Goal: Task Accomplishment & Management: Manage account settings

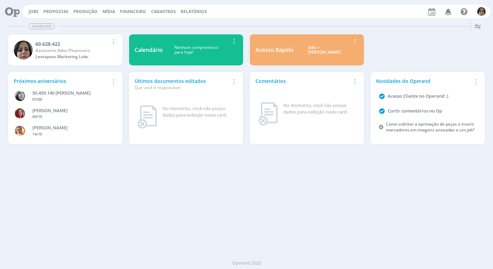
click at [137, 10] on span "Financeiro" at bounding box center [133, 12] width 26 height 6
click at [122, 23] on link "Lançamentos" at bounding box center [134, 23] width 58 height 11
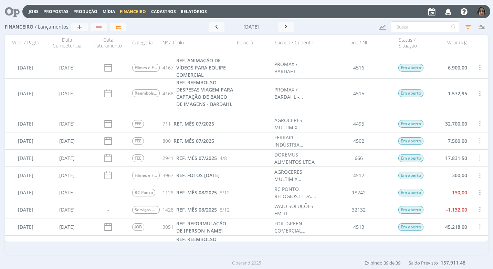
scroll to position [625, 0]
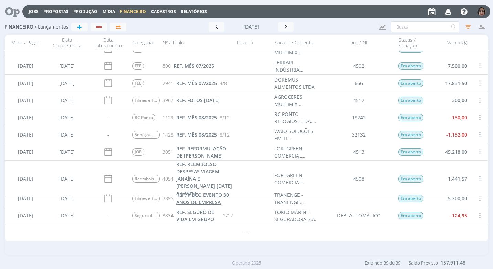
click at [210, 199] on span "REF. VÍDEO EVENTO 30 ANOS DE EMPRESA" at bounding box center [202, 199] width 53 height 14
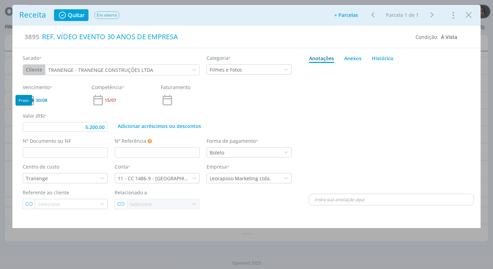
click at [45, 99] on span "30/08" at bounding box center [41, 100] width 11 height 4
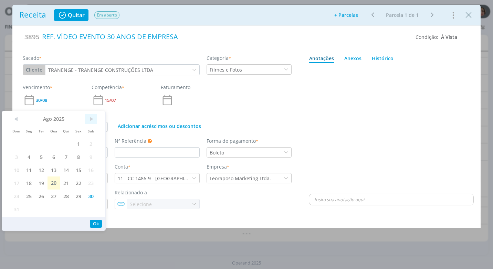
click at [90, 117] on span ">" at bounding box center [91, 119] width 12 height 10
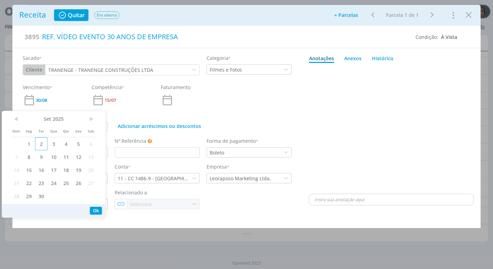
click at [41, 141] on span "2" at bounding box center [41, 143] width 12 height 13
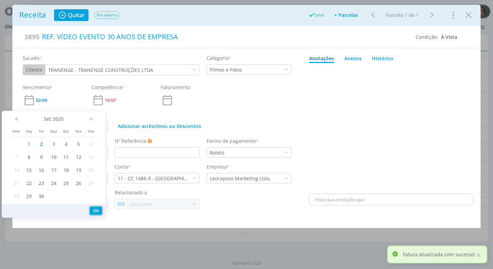
click at [94, 209] on button "Ok" at bounding box center [96, 211] width 12 height 8
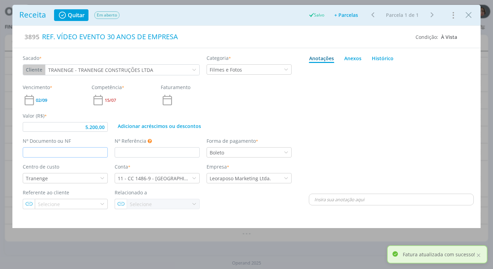
click at [68, 151] on input "dialog" at bounding box center [65, 152] width 85 height 10
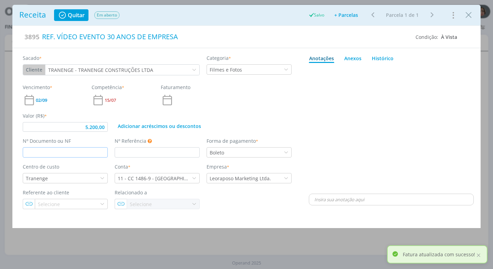
type input "5.200,00"
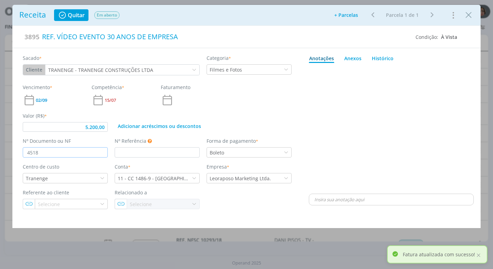
type input "4518"
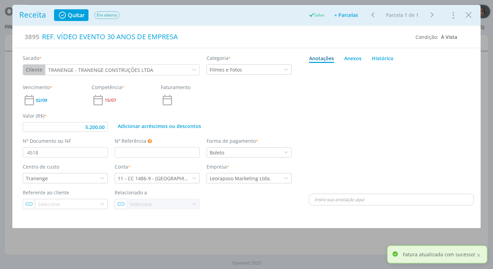
type input "5.200,00"
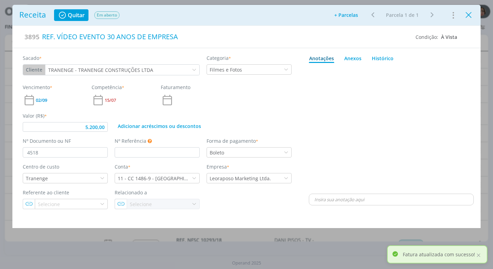
click at [469, 16] on icon "Close" at bounding box center [468, 15] width 10 height 10
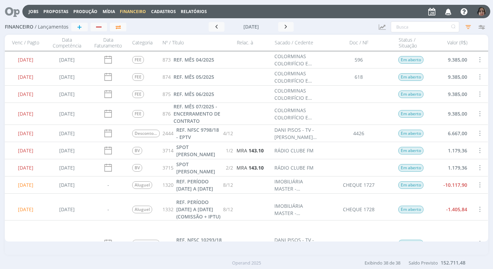
click at [160, 9] on span "Cadastros" at bounding box center [163, 12] width 25 height 6
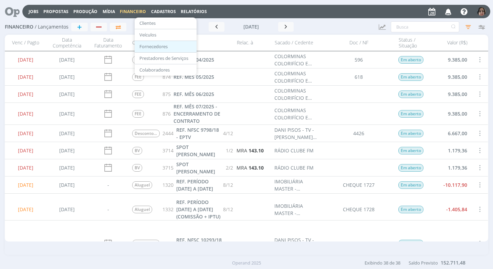
click at [160, 45] on link "Fornecedores" at bounding box center [166, 46] width 58 height 11
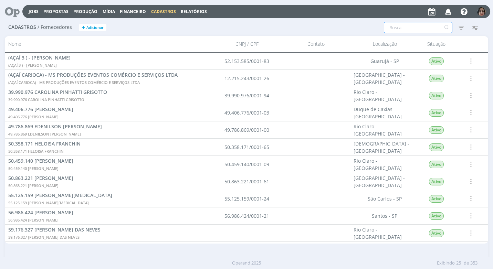
click at [389, 30] on input "text" at bounding box center [418, 27] width 68 height 11
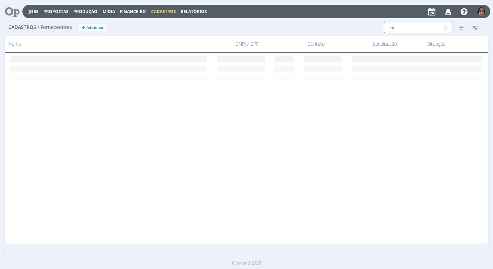
type input "e"
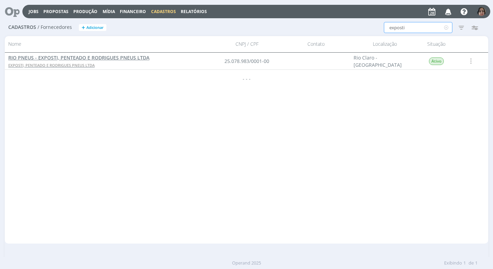
type input "exposti"
click at [130, 58] on span "RIO PNEUS - EXPOSTI, PENTEADO E RODRIGUES PNEUS LTDA" at bounding box center [78, 57] width 141 height 7
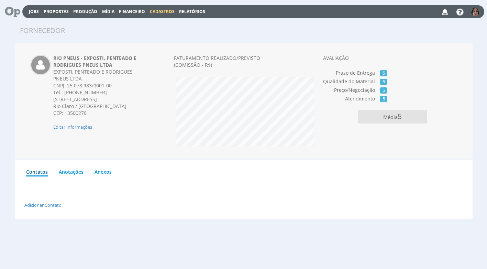
click at [124, 10] on span "Financeiro" at bounding box center [132, 12] width 26 height 6
click at [119, 22] on link "Lançamentos" at bounding box center [133, 22] width 58 height 10
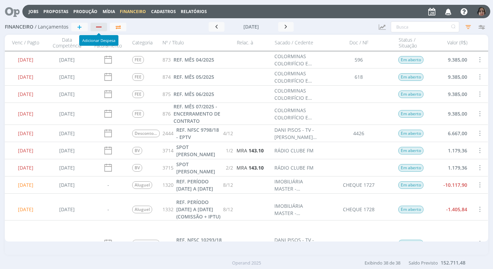
click at [101, 25] on div "button" at bounding box center [99, 27] width 9 height 4
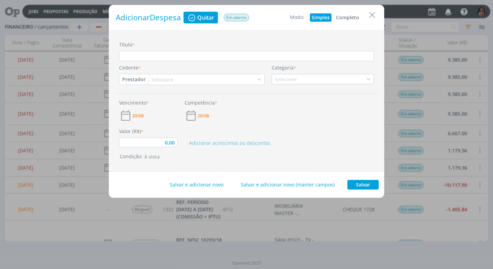
click at [347, 17] on button "Completo" at bounding box center [347, 17] width 26 height 8
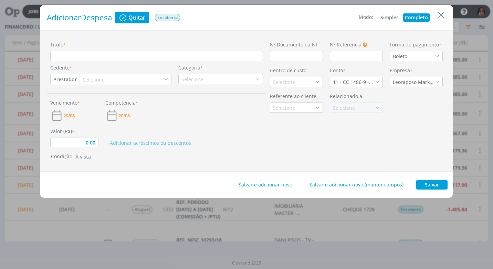
type input "0,00"
click at [66, 57] on input "Título *" at bounding box center [156, 56] width 213 height 10
type input "r"
type input "0,00"
type input "re"
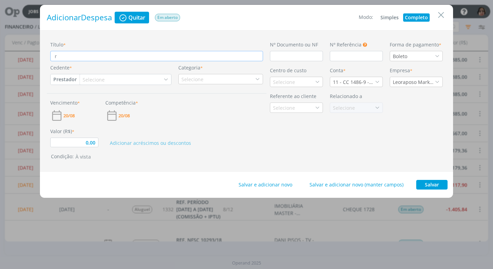
type input "0,00"
type input "ref"
type input "0,00"
type input "ref."
type input "0,00"
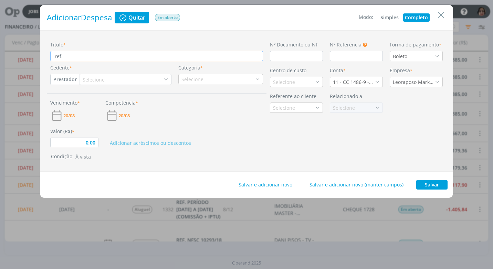
type input "ref"
type input "0,00"
type input "re"
type input "0,00"
type input "r"
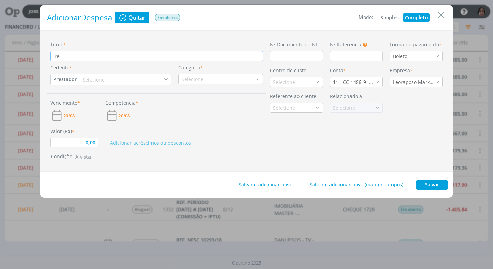
type input "0,00"
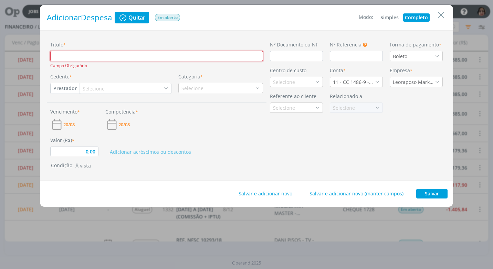
type input "R"
type input "0,00"
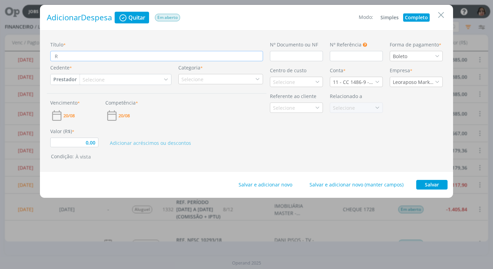
type input "RE"
type input "0,00"
type input "REF"
type input "0,00"
type input "REF."
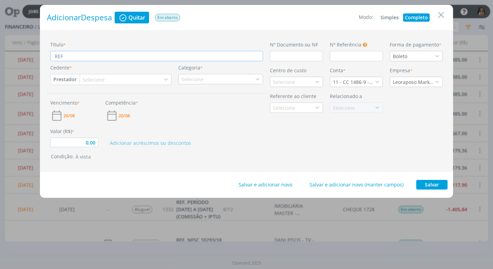
type input "0,00"
type input "REF."
type input "0,00"
type input "REF. A"
type input "0,00"
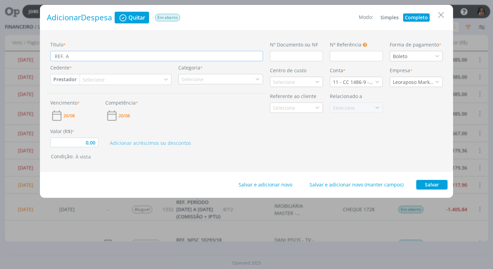
type input "REF. AL"
type input "0,00"
type input "REF. ALI"
type input "0,00"
type input "REF. ALIN"
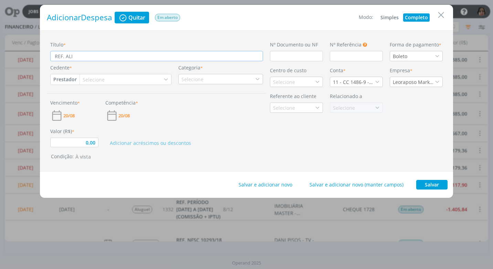
type input "0,00"
type input "REF. ALINH"
type input "0,00"
type input "REF. ALINHA"
type input "0,00"
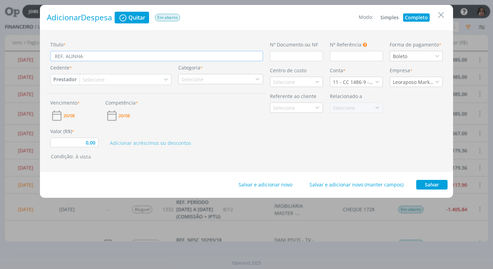
type input "REF. [GEOGRAPHIC_DATA]"
type input "0,00"
type input "REF. [GEOGRAPHIC_DATA]"
type input "0,00"
type input "REF. [GEOGRAPHIC_DATA]"
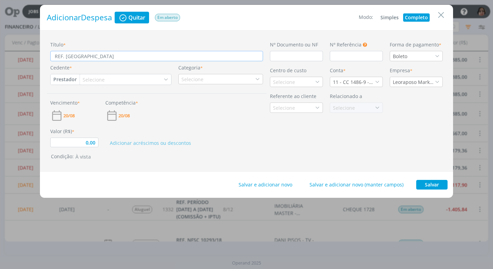
type input "0,00"
type input "REF. [GEOGRAPHIC_DATA]"
type input "0,00"
type input "REF. [GEOGRAPHIC_DATA]"
type input "0,00"
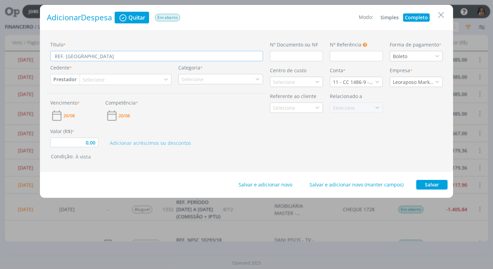
type input "REF. ALINHAMENTOS"
type input "0,00"
type input "REF. ALINHAMENTOS"
type input "0,00"
type input "REF. ALINHAMENTOS E"
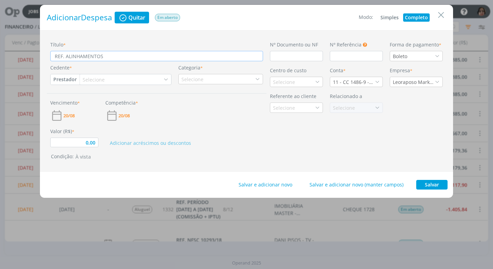
type input "0,00"
type input "REF. ALINHAMENTOS E"
type input "0,00"
type input "REF. ALINHAMENTOS E"
type input "0,00"
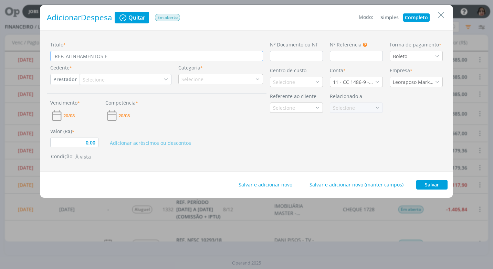
type input "REF. ALINHAMENTOS"
type input "0,00"
type input "REF. ALINHAMENTOS"
type input "0,00"
type input "REF. [GEOGRAPHIC_DATA]"
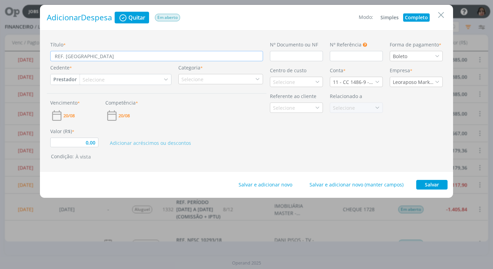
type input "0,00"
type input "REF. [GEOGRAPHIC_DATA]"
type input "0,00"
type input "REF. ALINHAMENTO E"
type input "0,00"
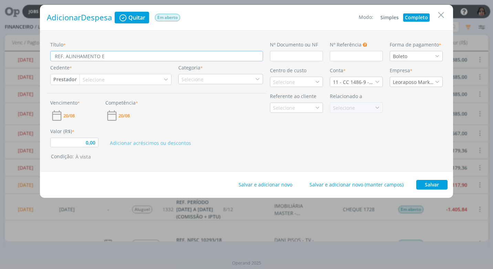
type input "REF. ALINHAMENTO E"
type input "0,00"
type input "REF. ALINHAMENTO E B"
type input "0,00"
type input "REF. ALINHAMENTO E BA"
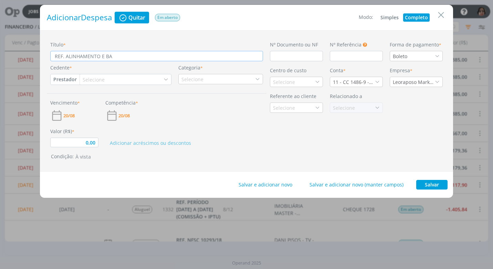
type input "0,00"
type input "REF. ALINHAMENTO E [MEDICAL_DATA]"
type input "0,00"
type input "REF. ALINHAMENTO E BALA"
type input "0,00"
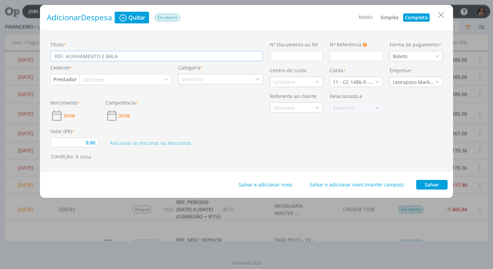
type input "REF. ALINHAMENTO E BALAN"
type input "0,00"
type input "REF. ALINHAMENTO E BALANC"
type input "0,00"
type input "REF. ALINHAMENTO E BALANCE"
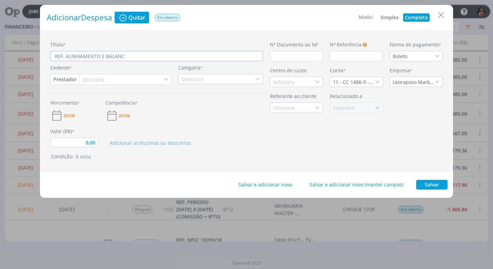
type input "0,00"
type input "REF. ALINHAMENTO E BALANCEA"
type input "0,00"
type input "REF. ALINHAMENTO E BALANCEAM"
type input "0,00"
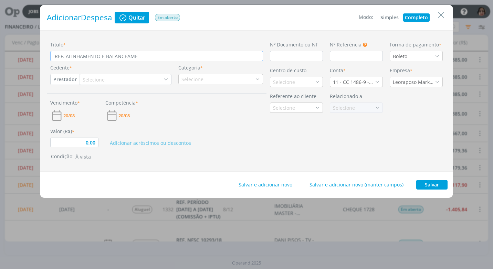
type input "REF. ALINHAMENTO E BALANCEAMEN"
type input "0,00"
type input "REF. ALINHAMENTO E BALANCEAMENT"
type input "0,00"
type input "REF. ALINHAMENTO E BALANCEAMENTO"
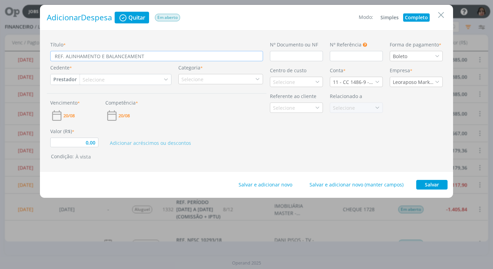
type input "0,00"
type input "REF. ALINHAMENTO E BALANCEAMENTO"
type input "0,00"
type input "REF. ALINHAMENTO E BALANCEAMENTO -"
type input "0,00"
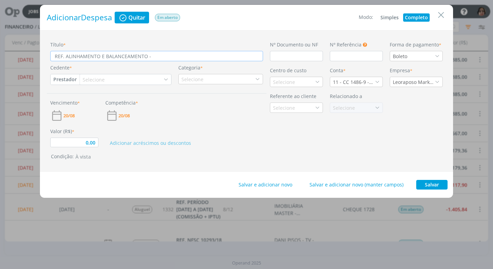
type input "REF. ALINHAMENTO E BALANCEAMENTO -"
type input "0,00"
type input "REF. ALINHAMENTO E BALANCEAMENTO - G"
type input "0,00"
type input "REF. ALINHAMENTO E BALANCEAMENTO - GO"
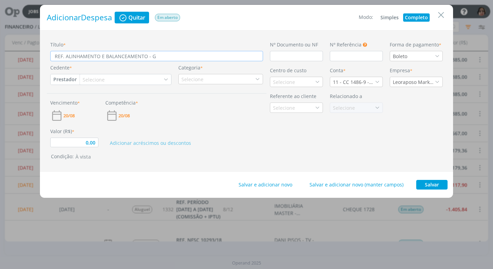
type input "0,00"
type input "REF. ALINHAMENTO E BALANCEAMENTO - GOL"
type input "0,00"
type input "REF. ALINHAMENTO E BALANCEAMENTO - GOL"
type input "0,00"
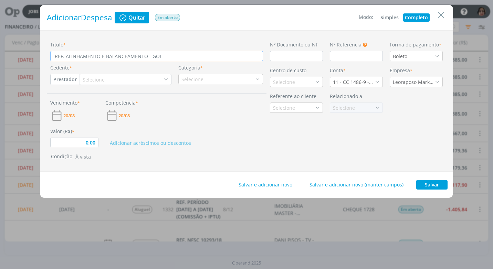
type input "REF. ALINHAMENTO E BALANCEAMENTO - GOL"
click at [294, 57] on input "dialog" at bounding box center [296, 56] width 53 height 10
type input "0,00"
type input "4"
type input "0,00"
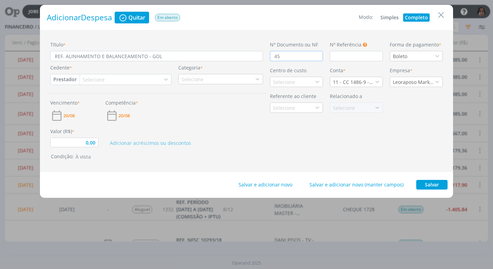
type input "452"
type input "0,00"
type input "4521"
click at [436, 55] on icon "dialog" at bounding box center [436, 56] width 5 height 5
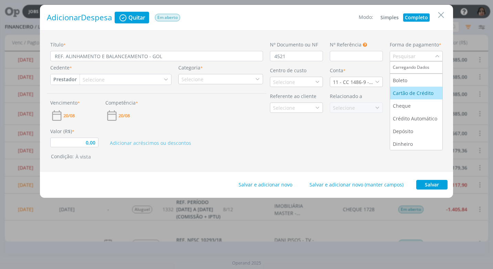
click at [427, 91] on div "Cartão de Crédito" at bounding box center [414, 92] width 42 height 7
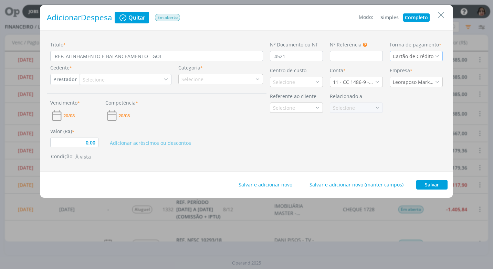
click at [63, 80] on button "Prestador" at bounding box center [65, 79] width 29 height 10
click at [78, 98] on link "Fornecedor" at bounding box center [78, 102] width 54 height 11
click at [114, 79] on div "Selecione" at bounding box center [127, 79] width 88 height 10
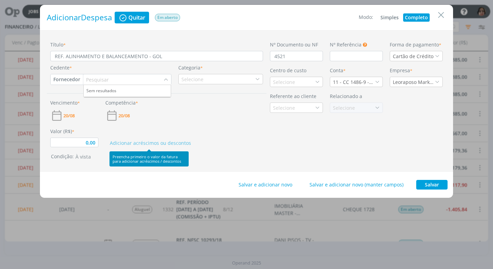
type input "0,00"
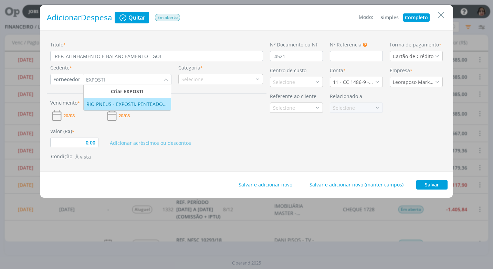
type input "EXPOSTI"
click at [111, 104] on div "RIO PNEUS - EXPOSTI, PENTEADO E RODRIGUES PNEUS LTDA" at bounding box center [127, 103] width 82 height 7
type input "0,00"
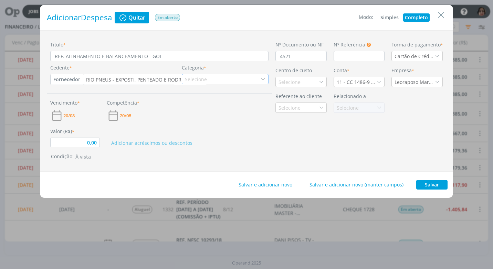
click at [262, 80] on icon "dialog" at bounding box center [262, 79] width 5 height 5
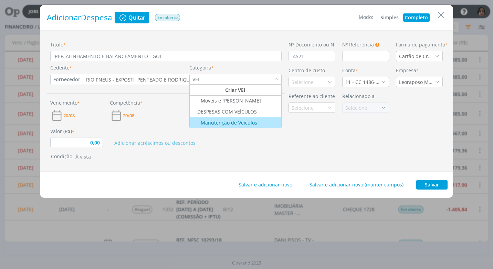
type input "VEI"
click at [241, 125] on div "Manutenção de Veículos" at bounding box center [223, 122] width 67 height 7
type input "0,00"
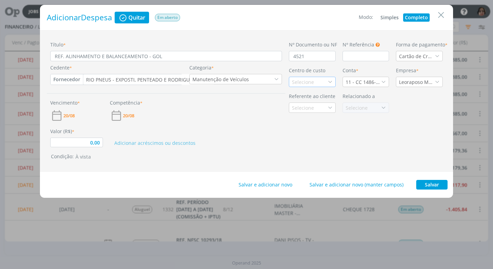
click at [330, 83] on icon "dialog" at bounding box center [330, 81] width 5 height 5
type input "VEI"
click at [303, 108] on div "Veículo" at bounding box center [301, 106] width 18 height 7
click at [382, 80] on icon "dialog" at bounding box center [383, 81] width 5 height 5
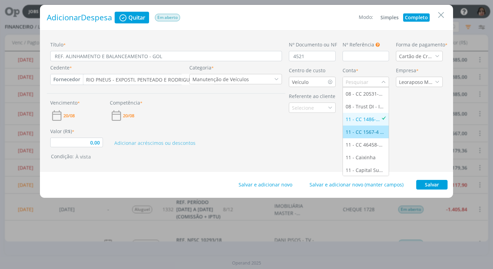
click at [371, 133] on div "11 - CC 1567-4 - [GEOGRAPHIC_DATA]" at bounding box center [365, 131] width 41 height 7
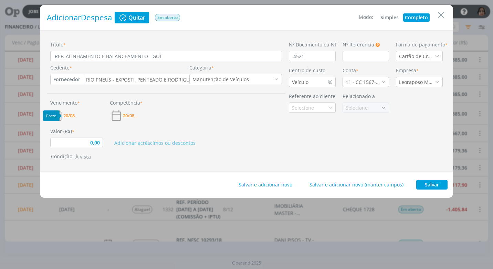
click at [73, 115] on span "20/08" at bounding box center [68, 116] width 11 height 4
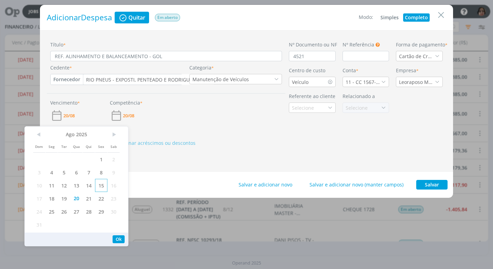
click at [101, 185] on span "15" at bounding box center [101, 185] width 12 height 13
click at [115, 134] on span ">" at bounding box center [113, 134] width 12 height 10
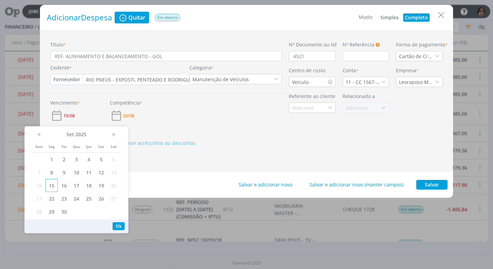
click at [52, 184] on span "15" at bounding box center [51, 185] width 12 height 13
click at [119, 225] on button "Ok" at bounding box center [118, 226] width 12 height 8
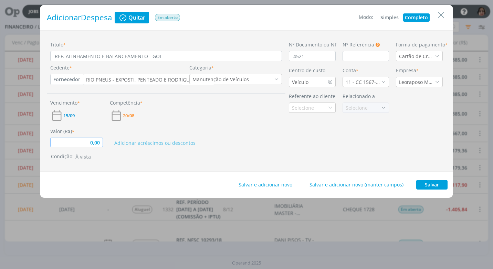
click at [101, 144] on input "0,00" at bounding box center [76, 143] width 53 height 10
click at [84, 158] on button "À vista" at bounding box center [84, 157] width 20 height 8
type input "220,00"
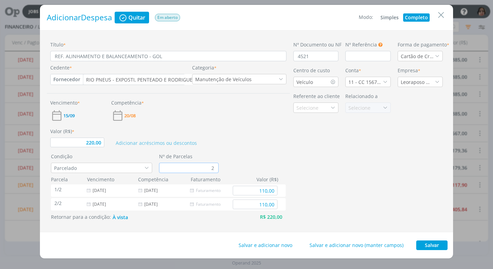
click at [214, 167] on input "2" at bounding box center [189, 168] width 60 height 10
type input "3"
type input "73,33"
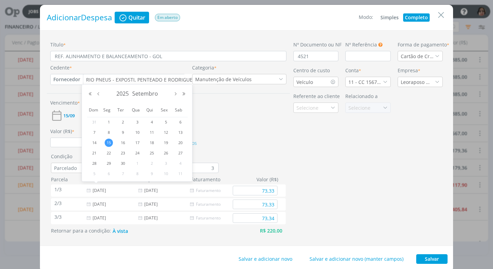
click at [239, 152] on div "Título * REF. ALINHAMENTO E BALANCEAMENTO - GOL Cedente * Fornecedor Cliente Fo…" at bounding box center [168, 138] width 243 height 194
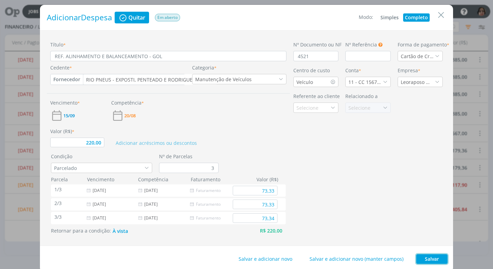
click at [428, 260] on button "Salvar" at bounding box center [431, 259] width 31 height 10
type input "220,00"
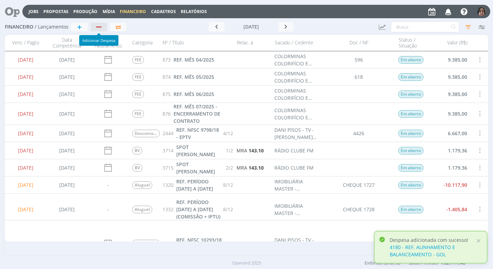
click at [96, 25] on div "button" at bounding box center [99, 27] width 9 height 4
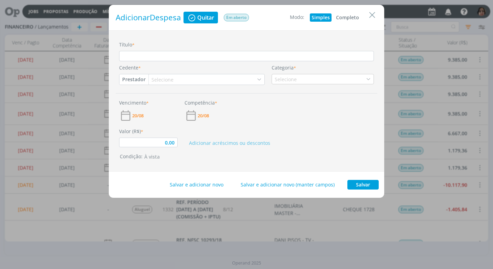
click at [345, 16] on button "Completo" at bounding box center [347, 17] width 26 height 8
type input "0,00"
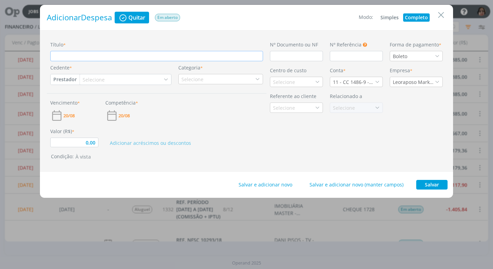
click at [92, 55] on input "Título *" at bounding box center [156, 56] width 213 height 10
type input "R"
type input "0,00"
type input "RE"
type input "0,00"
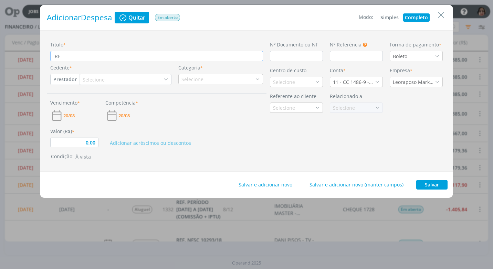
type input "REF"
type input "0,00"
type input "REF."
type input "0,00"
type input "REF."
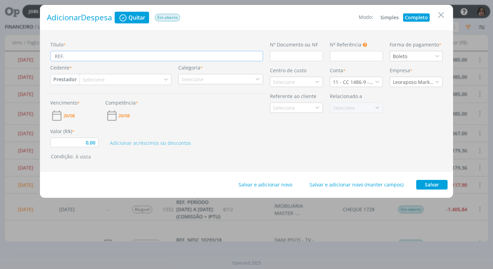
type input "0,00"
type input "REF. T"
type input "0,00"
type input "REF. TR"
type input "0,00"
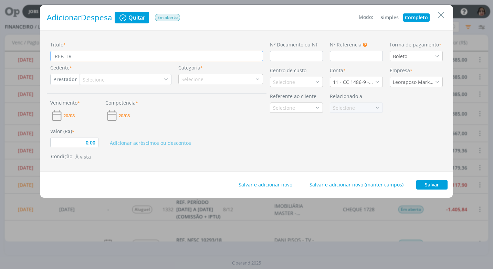
type input "REF. TRO"
type input "0,00"
type input "REF. TROC"
type input "0,00"
type input "REF. [GEOGRAPHIC_DATA]"
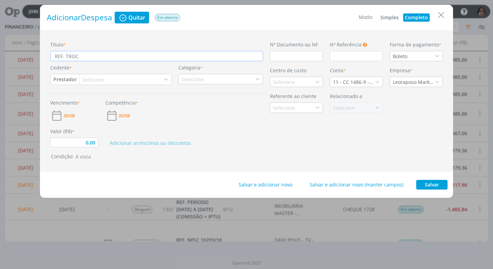
type input "0,00"
type input "REF. [GEOGRAPHIC_DATA]"
type input "0,00"
type input "REF. TROCA D"
type input "0,00"
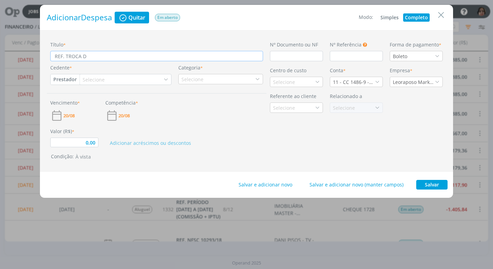
type input "REF. TROCA DE"
type input "0,00"
type input "REF. TROCA DE"
type input "0,00"
type input "REF. TROCA DE Ó"
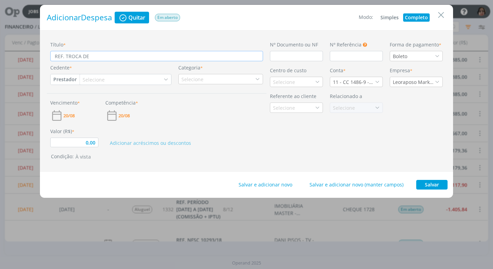
type input "0,00"
type input "REF. TROCA DE ÓE"
type input "0,00"
type input "REF. TROCA DE Ó"
type input "0,00"
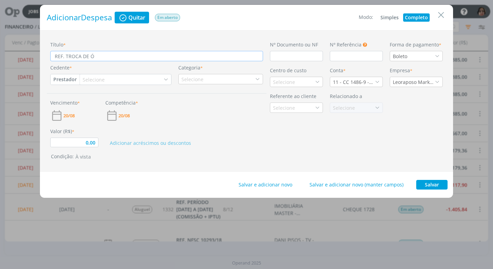
type input "REF. TROCA DE ÓL"
type input "0,00"
type input "REF. TROCA DE ÓLE"
type input "0,00"
type input "REF. TROCA DE ÓLEO"
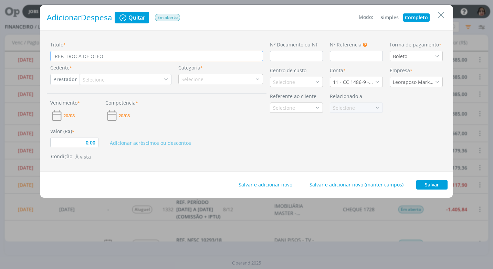
type input "0,00"
type input "REF. TROCA DE ÓLEO"
type input "0,00"
type input "REF. TROCA DE ÓLEO M"
type input "0,00"
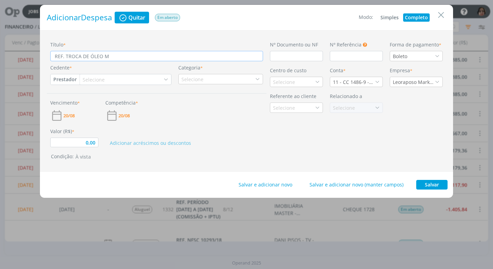
type input "REF. TROCA DE ÓLEO MO"
type input "0,00"
type input "REF. TROCA DE ÓLEO MOT"
type input "0,00"
type input "REF. TROCA DE ÓLEO MOTO"
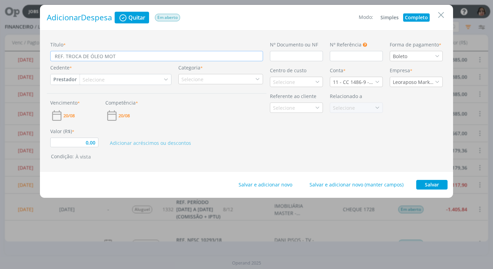
type input "0,00"
type input "REF. TROCA DE ÓLEO MOTOR"
type input "0,00"
type input "REF. TROCA DE ÓLEO MOTOR"
type input "0,00"
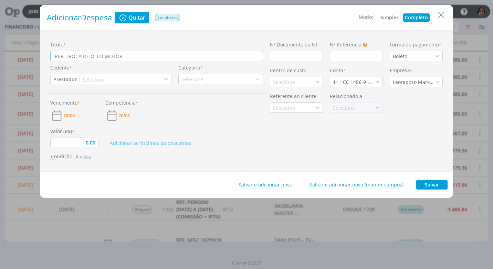
type input "REF. TROCA DE ÓLEO MOTOR E"
type input "0,00"
type input "REF. TROCA DE ÓLEO MOTOR E"
type input "0,00"
type input "REF. TROCA DE ÓLEO MOTOR E F"
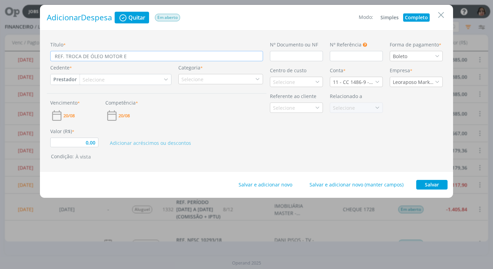
type input "0,00"
type input "REF. TROCA DE ÓLEO MOTOR E FI"
type input "0,00"
type input "REF. TROCA DE ÓLEO MOTOR E FIL"
type input "0,00"
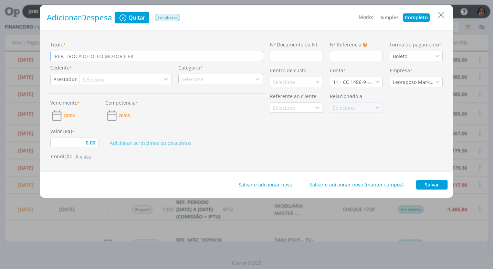
type input "REF. TROCA DE ÓLEO MOTOR E FILT"
type input "0,00"
type input "REF. TROCA DE ÓLEO MOTOR E FILTRT"
type input "0,00"
type input "REF. TROCA DE ÓLEO MOTOR E FILTRTO"
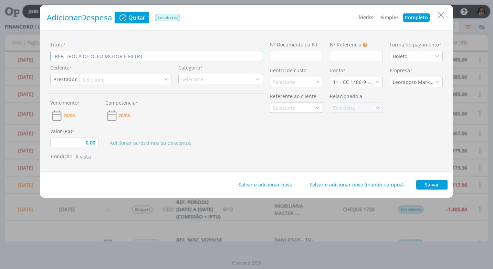
type input "0,00"
type input "REF. TROCA DE ÓLEO MOTOR E FILTRTO"
type input "0,00"
click at [284, 58] on input "dialog" at bounding box center [296, 56] width 53 height 10
click at [437, 55] on icon "dialog" at bounding box center [436, 56] width 5 height 5
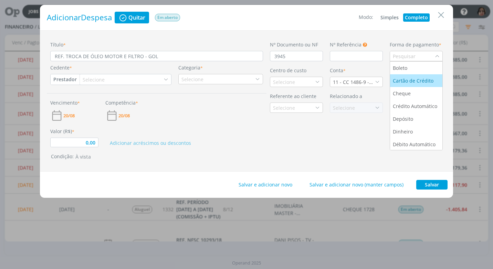
click at [421, 79] on div "Cartão de Crédito" at bounding box center [414, 80] width 42 height 7
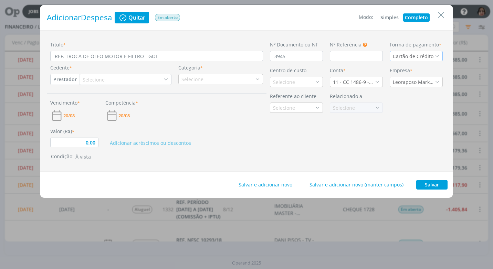
click at [60, 78] on button "Prestador" at bounding box center [65, 79] width 29 height 10
click at [84, 102] on link "Fornecedor" at bounding box center [78, 102] width 54 height 11
click at [99, 78] on div "Selecione" at bounding box center [97, 79] width 23 height 7
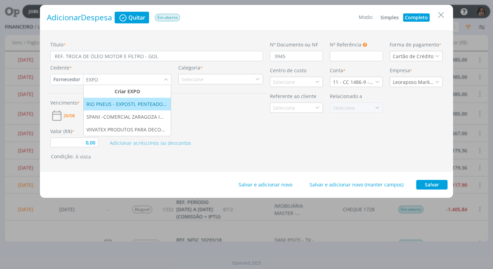
click at [106, 100] on li "RIO PNEUS - EXPOSTI, PENTEADO E RODRIGUES PNEUS LTDA" at bounding box center [127, 104] width 87 height 13
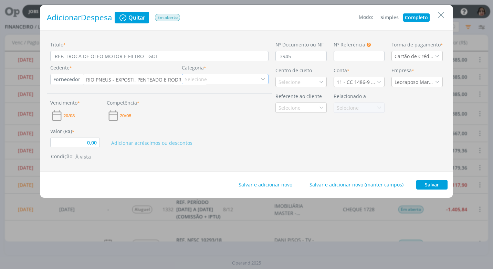
click at [262, 78] on icon "dialog" at bounding box center [262, 79] width 5 height 5
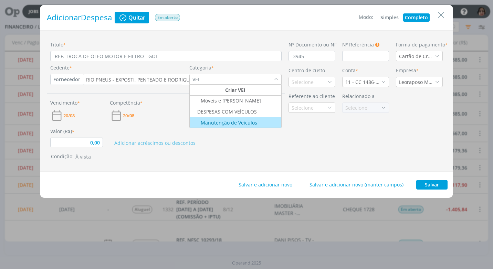
click at [257, 123] on div "Manutenção de Veículos" at bounding box center [235, 122] width 90 height 7
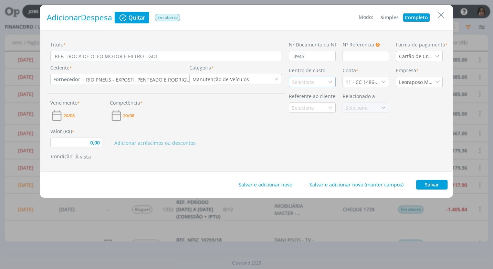
click at [306, 83] on div "Selecione" at bounding box center [303, 81] width 23 height 7
click at [308, 106] on div "Veículo" at bounding box center [301, 106] width 18 height 7
click at [382, 82] on icon "dialog" at bounding box center [383, 81] width 5 height 5
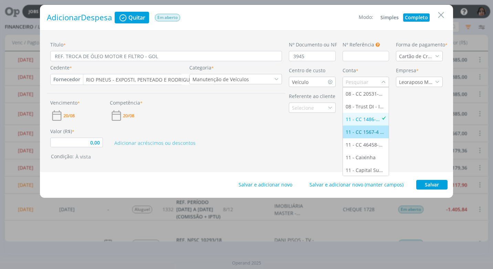
click at [367, 132] on div "11 - CC 1567-4 - [GEOGRAPHIC_DATA]" at bounding box center [365, 131] width 41 height 7
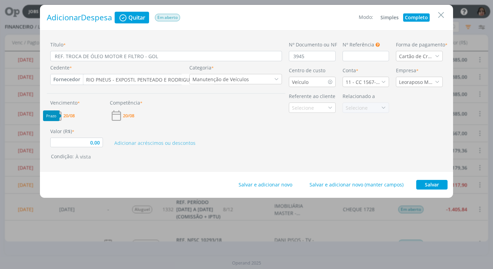
click at [71, 115] on span "20/08" at bounding box center [68, 116] width 11 height 4
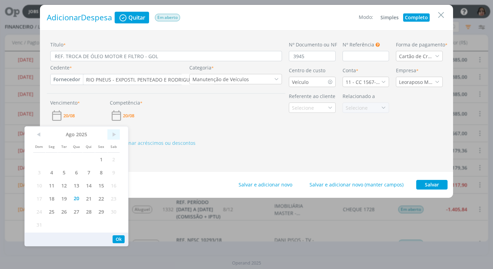
click at [110, 135] on span ">" at bounding box center [113, 134] width 12 height 10
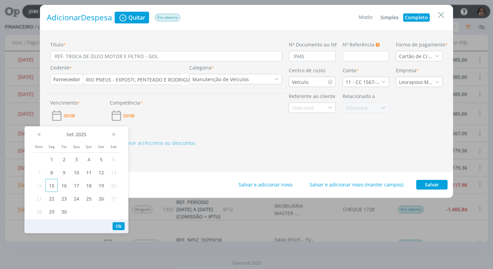
click at [53, 185] on span "15" at bounding box center [51, 185] width 12 height 13
click at [116, 226] on button "Ok" at bounding box center [118, 226] width 12 height 8
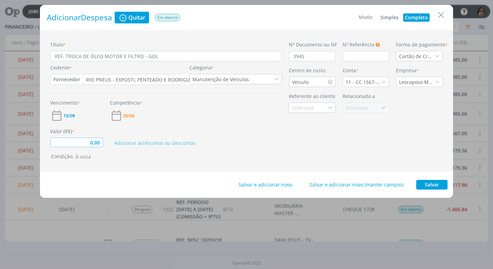
click at [99, 146] on input "0,00" at bounding box center [76, 143] width 53 height 10
click at [118, 165] on div "Título * REF. TROCA DE ÓLEO MOTOR E FILTRO - GOL Cedente * Fornecedor Cliente F…" at bounding box center [246, 100] width 413 height 141
click at [84, 159] on button "À vista" at bounding box center [84, 157] width 20 height 8
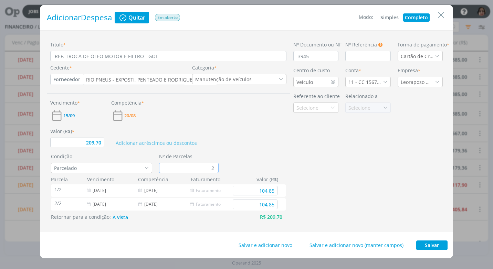
click at [216, 168] on input "2" at bounding box center [189, 168] width 60 height 10
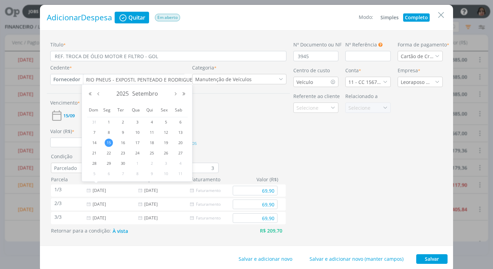
click at [234, 132] on div "Adicionar acréscimos ou descontos" at bounding box center [199, 138] width 182 height 20
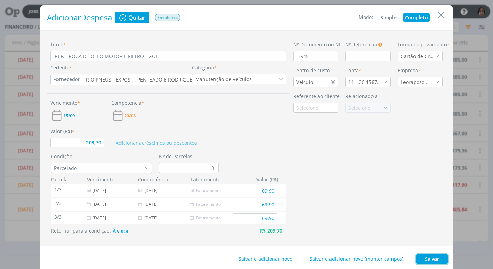
click at [430, 257] on button "Salvar" at bounding box center [431, 259] width 31 height 10
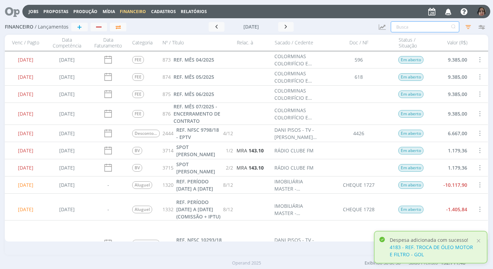
click at [419, 25] on input "text" at bounding box center [424, 26] width 68 height 11
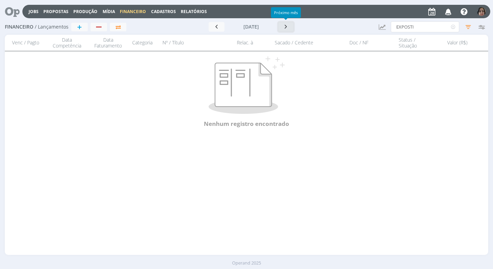
click at [286, 31] on button "button" at bounding box center [286, 27] width 16 height 10
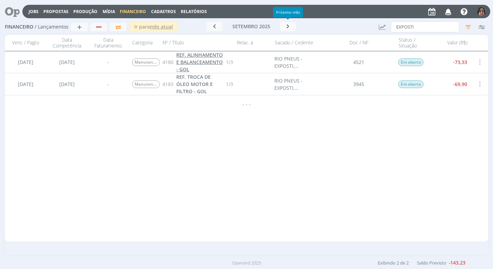
click at [196, 62] on span "REF. ALINHAMENTO E BALANCEAMENTO - GOL" at bounding box center [199, 62] width 46 height 21
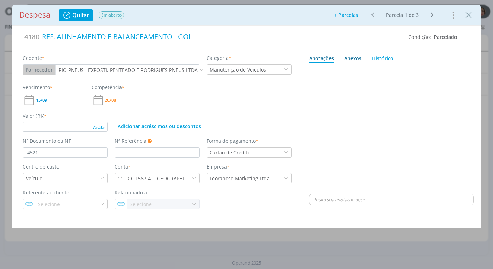
click at [350, 58] on div "Anexos 0" at bounding box center [352, 58] width 17 height 7
click at [397, 76] on span "procure em seu computador" at bounding box center [420, 77] width 59 height 6
click at [397, 71] on input "Arraste seus arquivos ou procure em seu computador" at bounding box center [391, 69] width 165 height 2
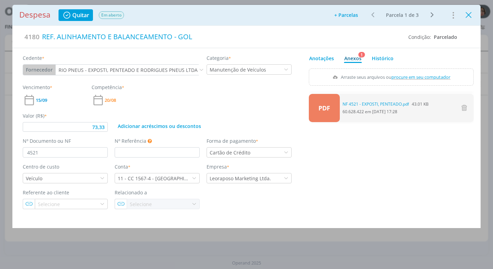
click at [465, 17] on icon "Close" at bounding box center [468, 15] width 10 height 10
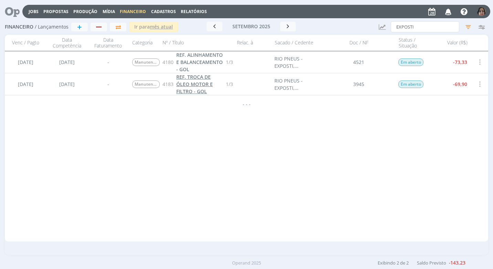
click at [197, 84] on span "REF. TROCA DE ÓLEO MOTOR E FILTRO - GOL" at bounding box center [194, 84] width 36 height 21
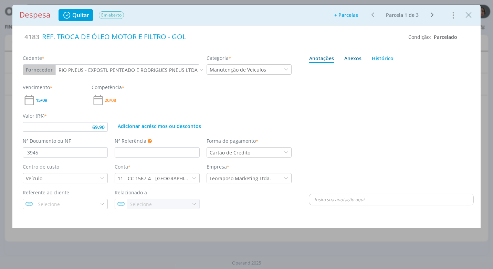
click at [351, 56] on div "Anexos 0" at bounding box center [352, 58] width 17 height 7
click at [438, 75] on span "procure em seu computador" at bounding box center [420, 77] width 59 height 6
click at [438, 71] on input "Arraste seus arquivos ou procure em seu computador" at bounding box center [391, 69] width 165 height 2
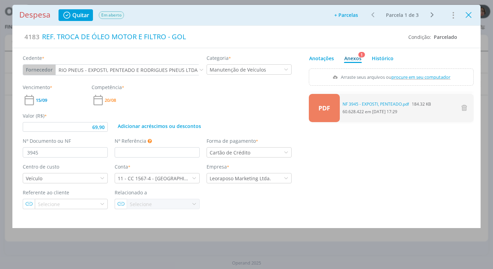
click at [464, 19] on icon "Close" at bounding box center [468, 15] width 10 height 10
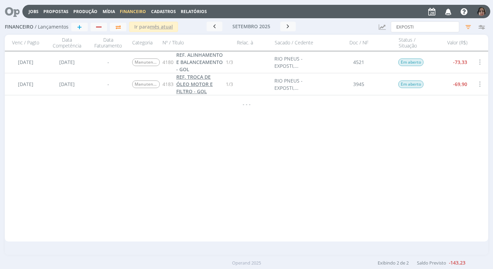
click at [180, 86] on span "REF. TROCA DE ÓLEO MOTOR E FILTRO - GOL" at bounding box center [194, 84] width 36 height 21
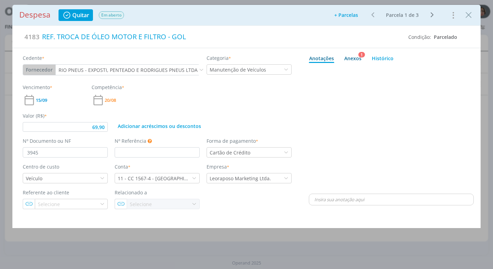
click at [354, 57] on div "Anexos 1" at bounding box center [352, 58] width 17 height 7
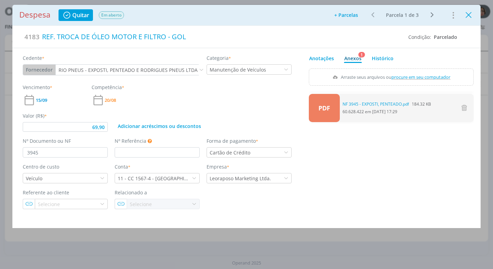
click at [467, 17] on icon "Close" at bounding box center [468, 15] width 10 height 10
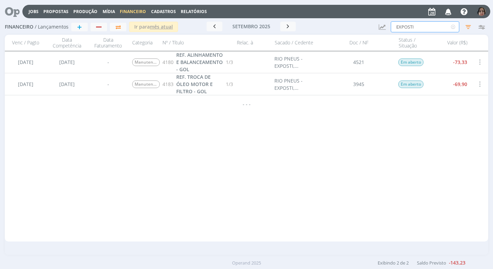
click at [429, 26] on input "EXPOSTI" at bounding box center [424, 26] width 68 height 11
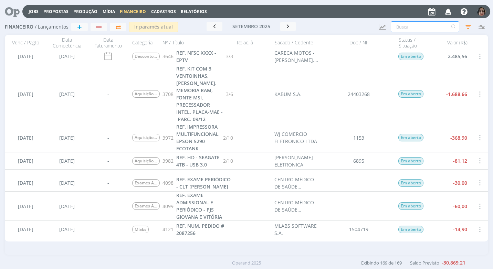
scroll to position [1789, 0]
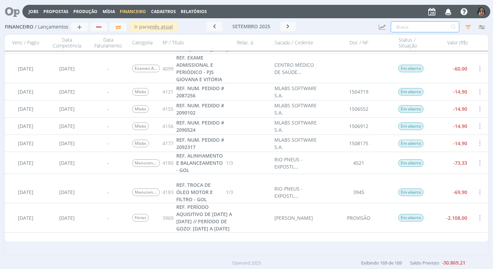
click at [484, 12] on img "button" at bounding box center [481, 11] width 9 height 9
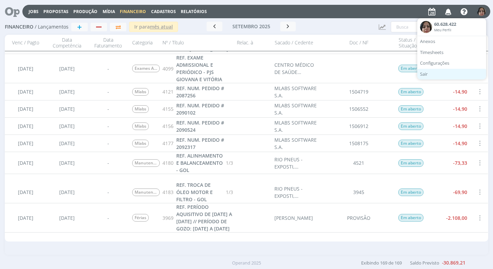
click at [428, 77] on link "Sair" at bounding box center [451, 74] width 69 height 11
